Goal: Information Seeking & Learning: Learn about a topic

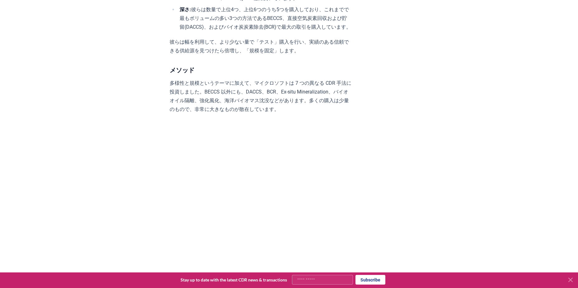
scroll to position [680, 0]
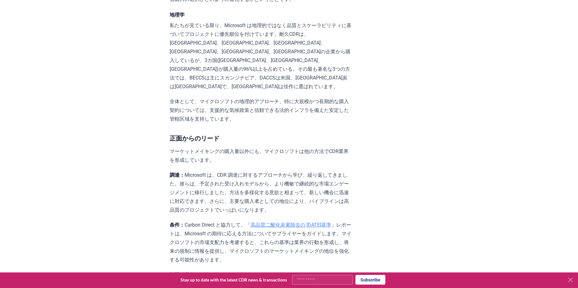
scroll to position [1201, 0]
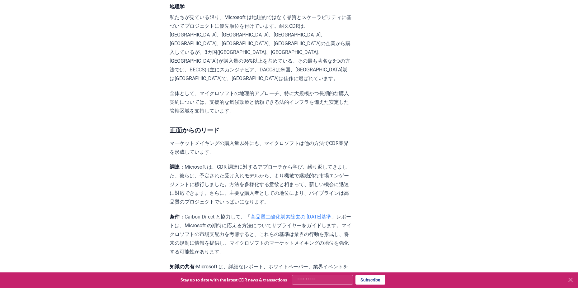
click at [215, 288] on link "観察や学び" at bounding box center [202, 293] width 25 height 6
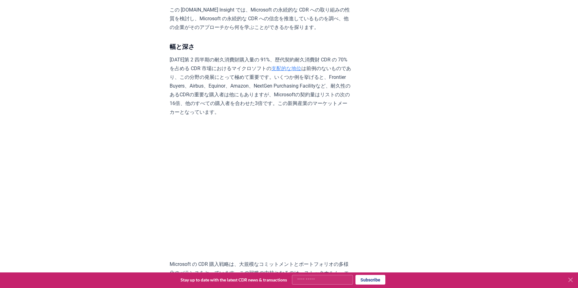
scroll to position [322, 0]
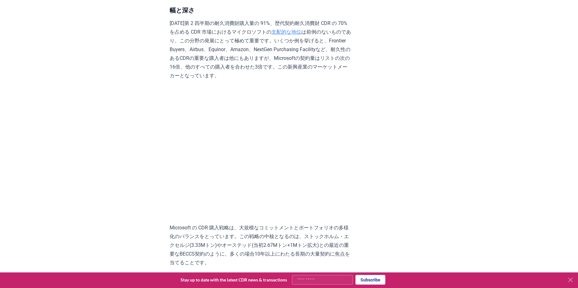
scroll to position [359, 0]
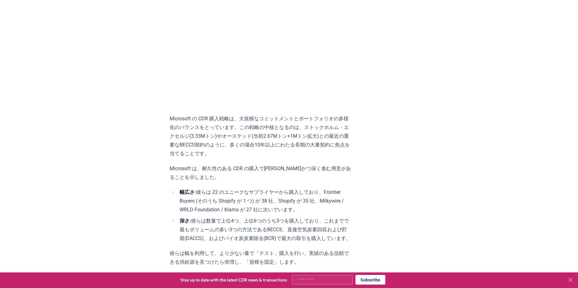
scroll to position [625, 0]
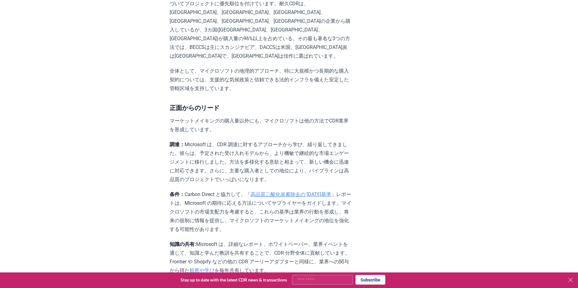
scroll to position [1208, 0]
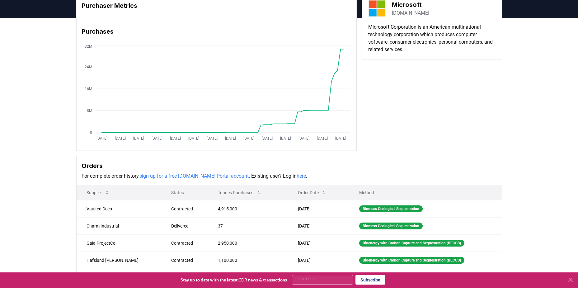
scroll to position [36, 0]
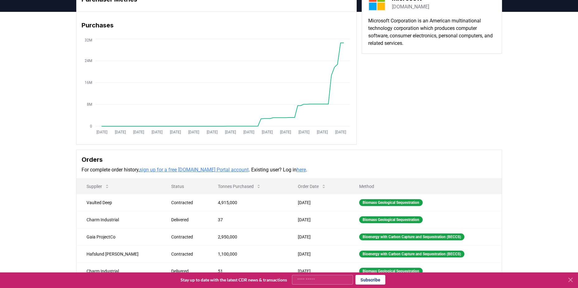
click at [297, 168] on link "here" at bounding box center [301, 170] width 9 height 6
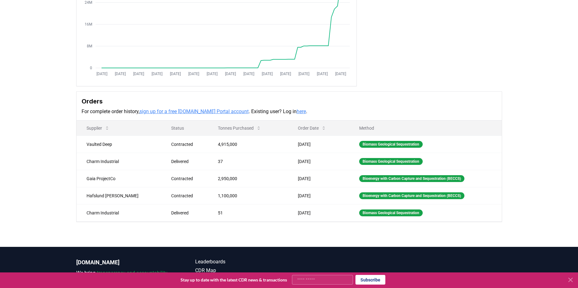
scroll to position [95, 0]
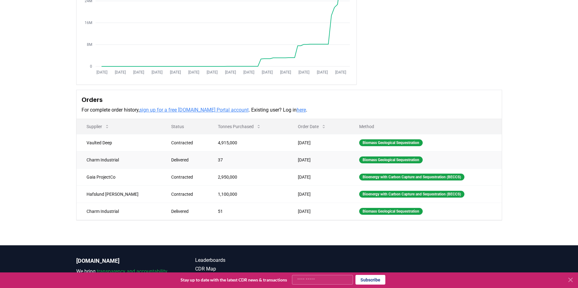
click at [329, 159] on td "[DATE]" at bounding box center [318, 159] width 61 height 17
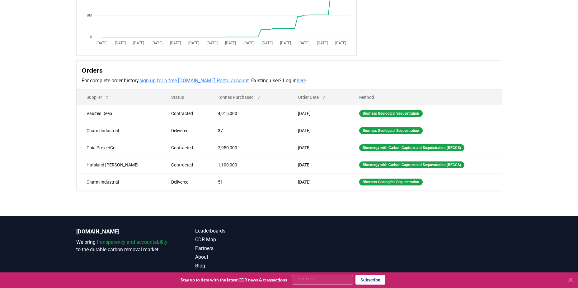
scroll to position [126, 0]
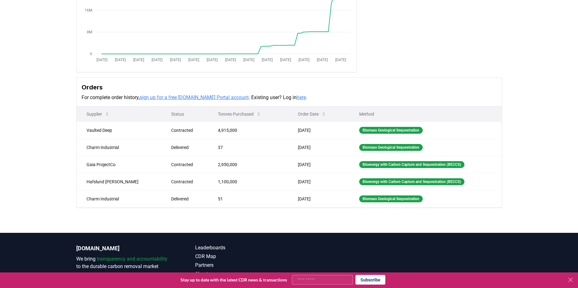
scroll to position [90, 0]
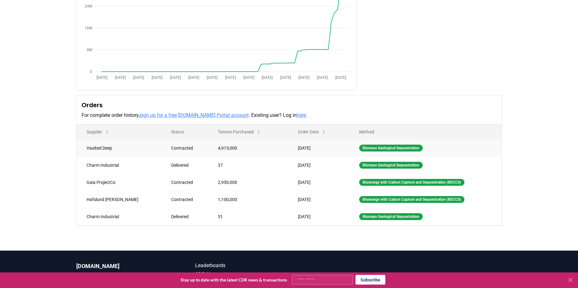
click at [97, 150] on td "Vaulted Deep" at bounding box center [119, 147] width 85 height 17
copy td "Vaulted Deep"
click at [371, 143] on td "Biomass Geological Sequestration" at bounding box center [425, 147] width 153 height 17
click at [468, 68] on div "Purchaser Metrics Purchases Jan 2019 Jul 2019 Jan 2020 Jul 2020 Jan 2021 Jul 20…" at bounding box center [289, 11] width 426 height 158
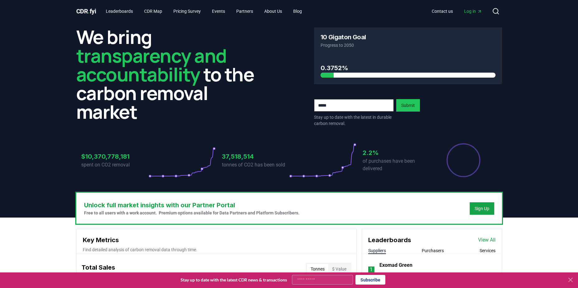
scroll to position [225, 0]
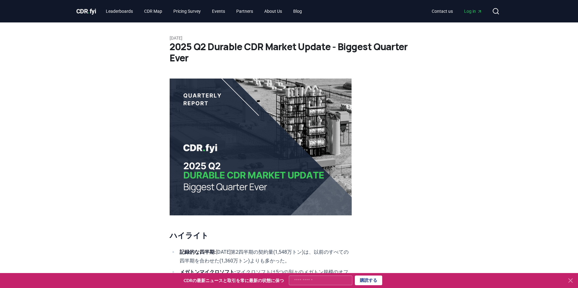
scroll to position [3791, 0]
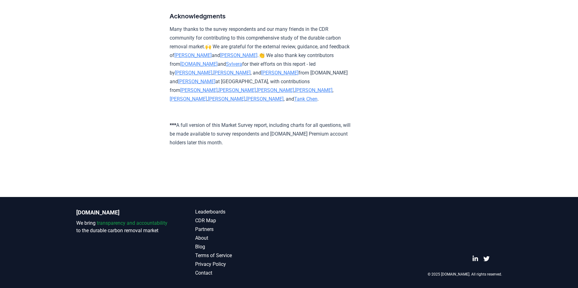
scroll to position [3340, 0]
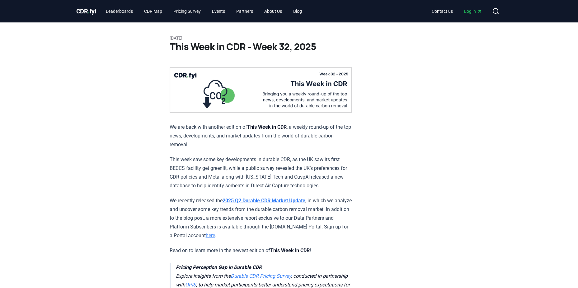
scroll to position [1083, 0]
